Goal: Information Seeking & Learning: Learn about a topic

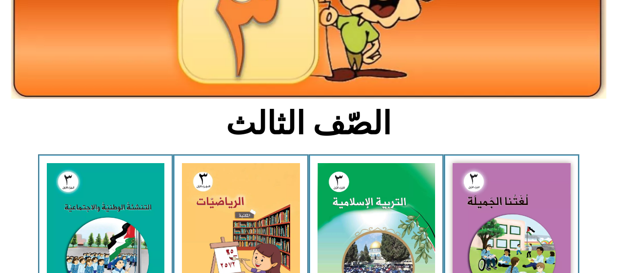
scroll to position [154, 0]
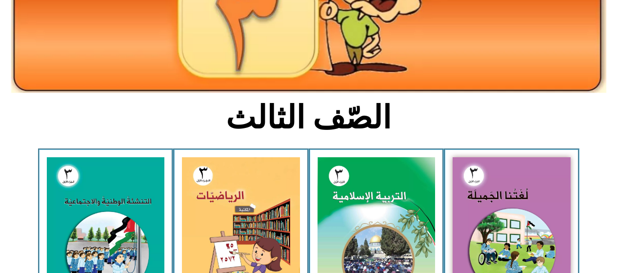
click at [118, 192] on img at bounding box center [106, 230] width 118 height 147
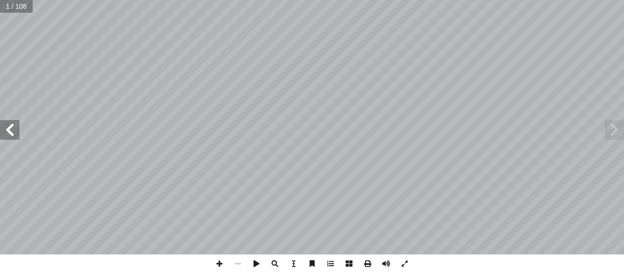
click at [8, 127] on span at bounding box center [10, 130] width 20 height 20
click at [9, 129] on span at bounding box center [10, 130] width 20 height 20
click at [8, 125] on span at bounding box center [10, 130] width 20 height 20
click at [12, 126] on span at bounding box center [10, 130] width 20 height 20
click at [8, 122] on span at bounding box center [10, 130] width 20 height 20
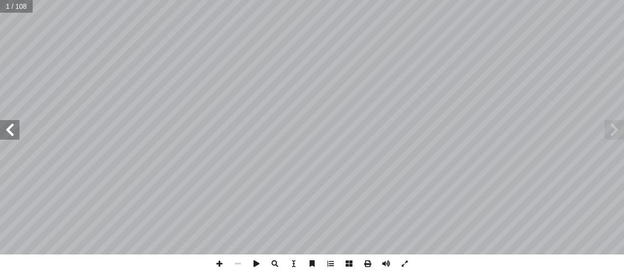
click at [12, 124] on span at bounding box center [10, 130] width 20 height 20
click at [10, 125] on span at bounding box center [10, 130] width 20 height 20
click at [8, 129] on span at bounding box center [10, 130] width 20 height 20
click at [8, 130] on span at bounding box center [10, 130] width 20 height 20
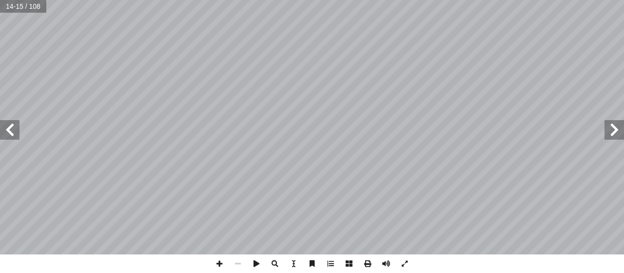
click at [7, 129] on span at bounding box center [10, 130] width 20 height 20
click at [7, 127] on span at bounding box center [10, 130] width 20 height 20
click at [9, 125] on span at bounding box center [10, 130] width 20 height 20
click at [12, 127] on span at bounding box center [10, 130] width 20 height 20
click at [9, 128] on span at bounding box center [10, 130] width 20 height 20
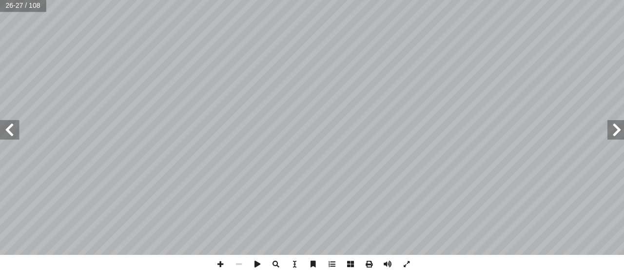
click at [618, 129] on span at bounding box center [615, 130] width 20 height 20
click at [617, 129] on span at bounding box center [615, 130] width 20 height 20
click at [617, 126] on span at bounding box center [615, 130] width 20 height 20
click at [16, 131] on span at bounding box center [10, 130] width 20 height 20
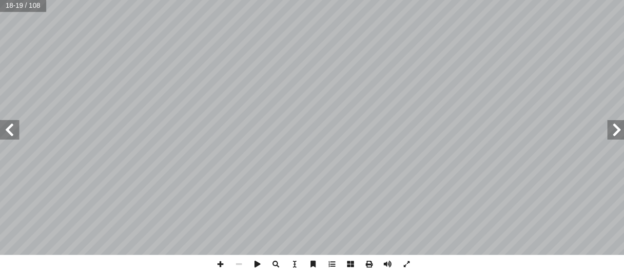
click at [13, 131] on span at bounding box center [10, 130] width 20 height 20
